Goal: Book appointment/travel/reservation

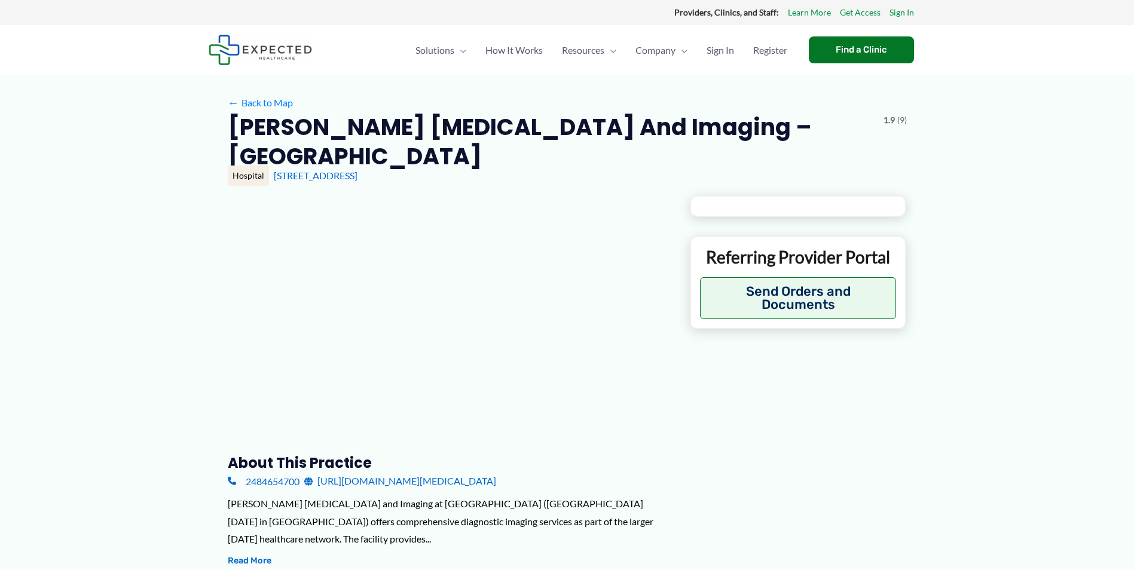
type input "**********"
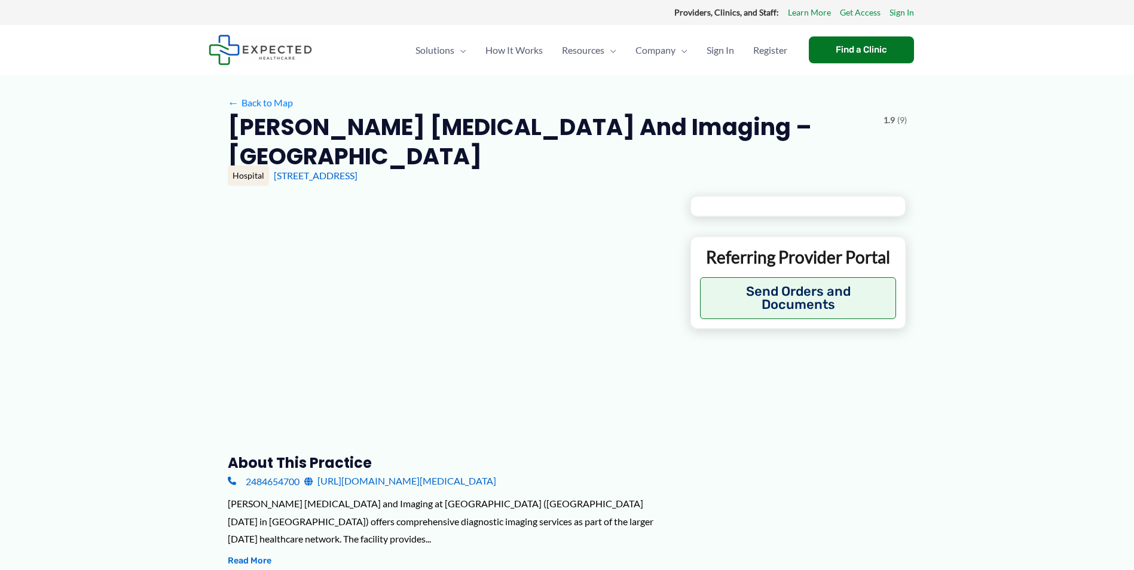
type input "**********"
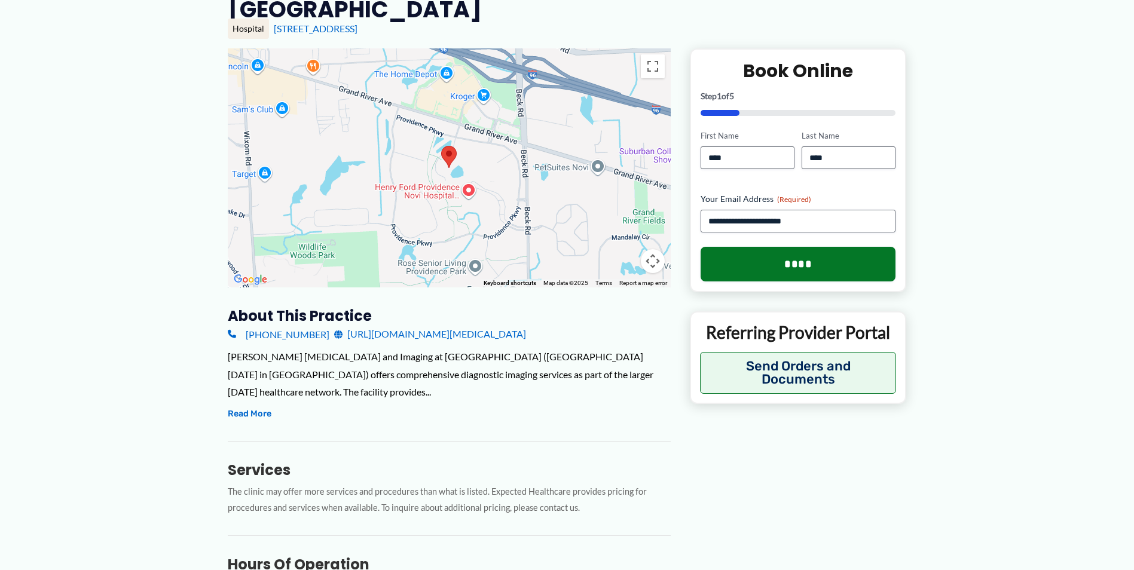
scroll to position [203, 0]
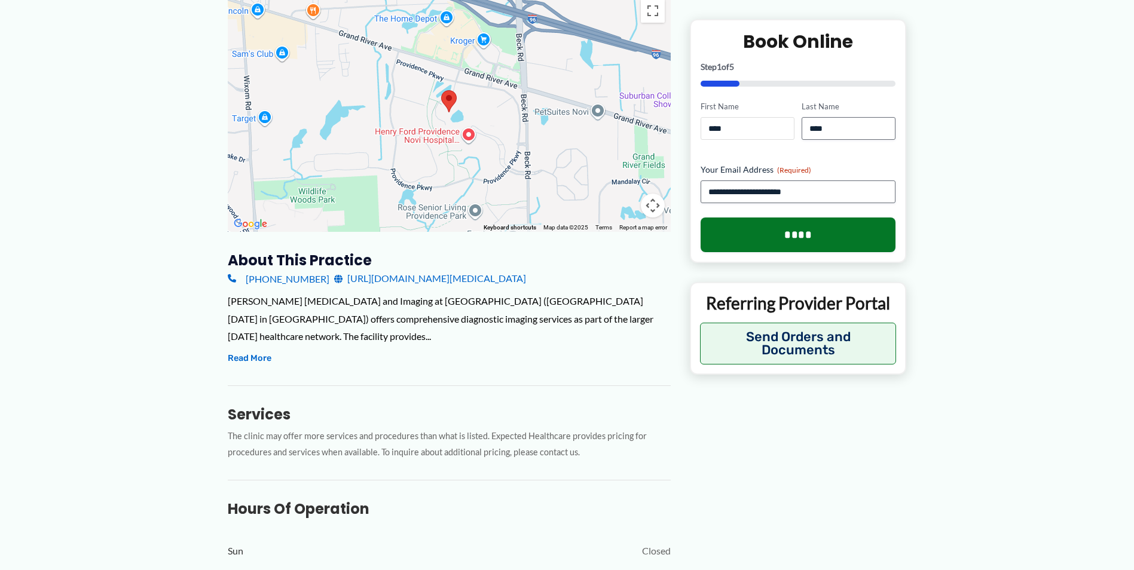
click at [722, 124] on input "****" at bounding box center [747, 128] width 94 height 23
